Goal: Find specific page/section: Find specific page/section

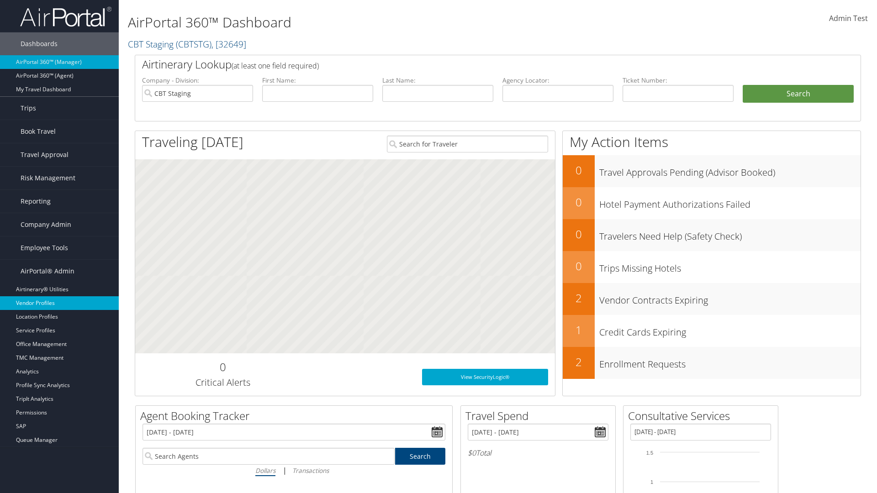
click at [59, 303] on link "Vendor Profiles" at bounding box center [59, 303] width 119 height 14
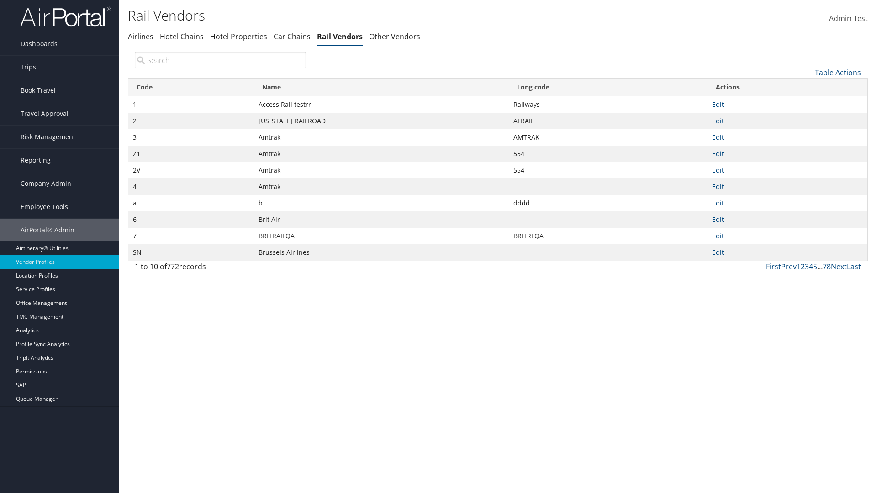
click at [381, 87] on th "Name" at bounding box center [381, 88] width 255 height 18
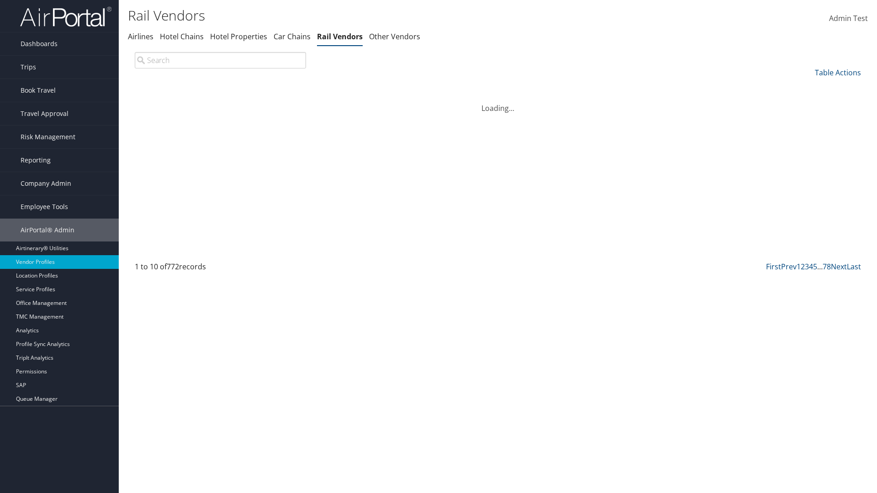
click at [608, 87] on th "Long code" at bounding box center [608, 88] width 199 height 18
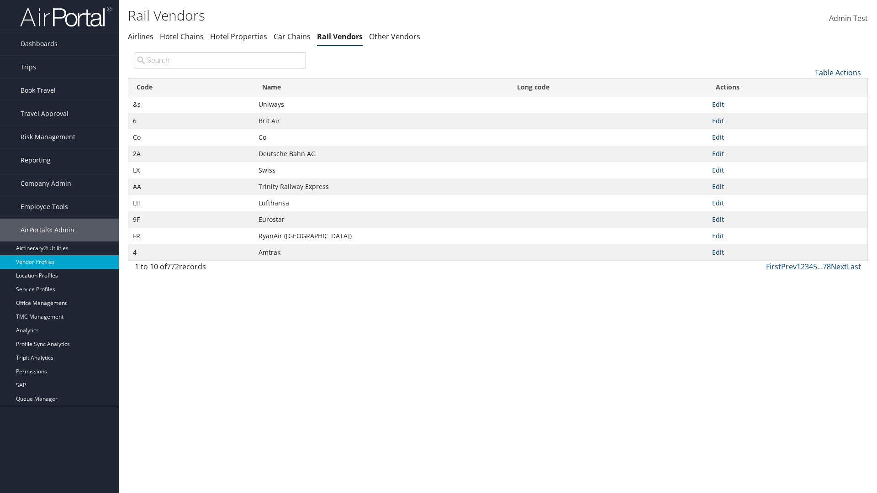
click at [608, 87] on th "Long code" at bounding box center [608, 88] width 199 height 18
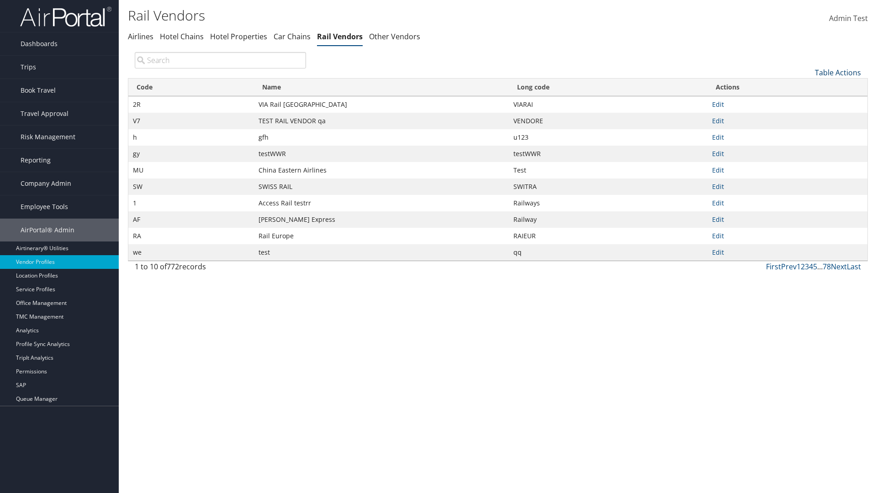
click at [837, 72] on link "Table Actions" at bounding box center [837, 73] width 46 height 10
click at [807, 103] on link "25" at bounding box center [807, 103] width 120 height 16
